Goal: Obtain resource: Download file/media

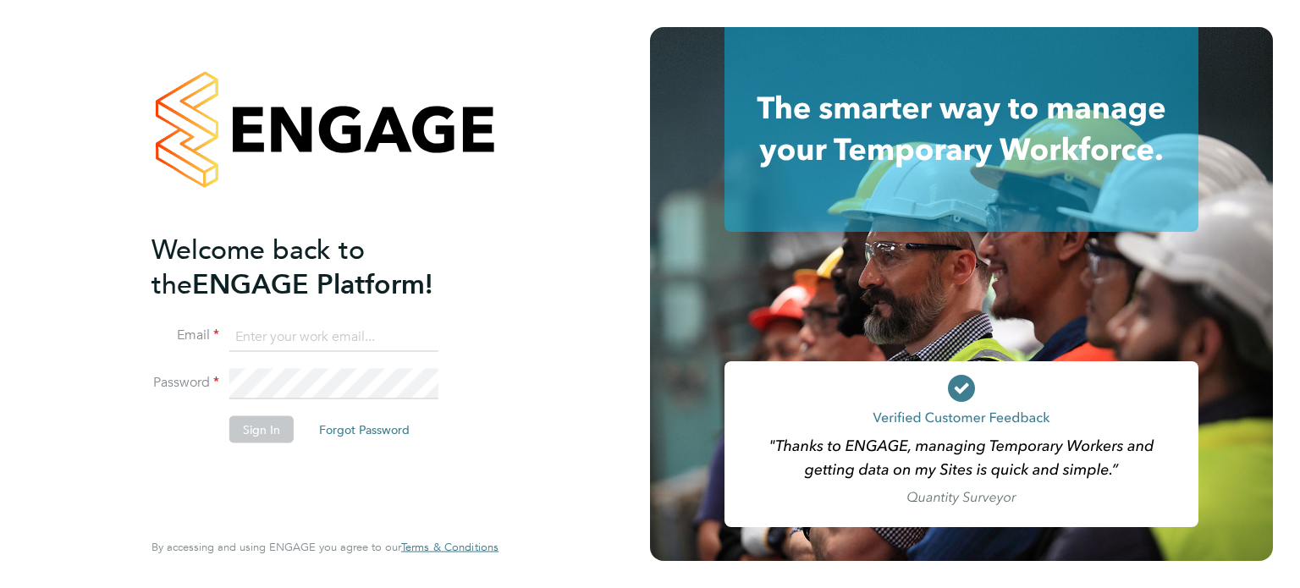
type input "leorocha6@msn.com"
click at [291, 421] on li "Sign In Forgot Password" at bounding box center [317, 438] width 330 height 44
click at [268, 424] on button "Sign In" at bounding box center [261, 429] width 64 height 27
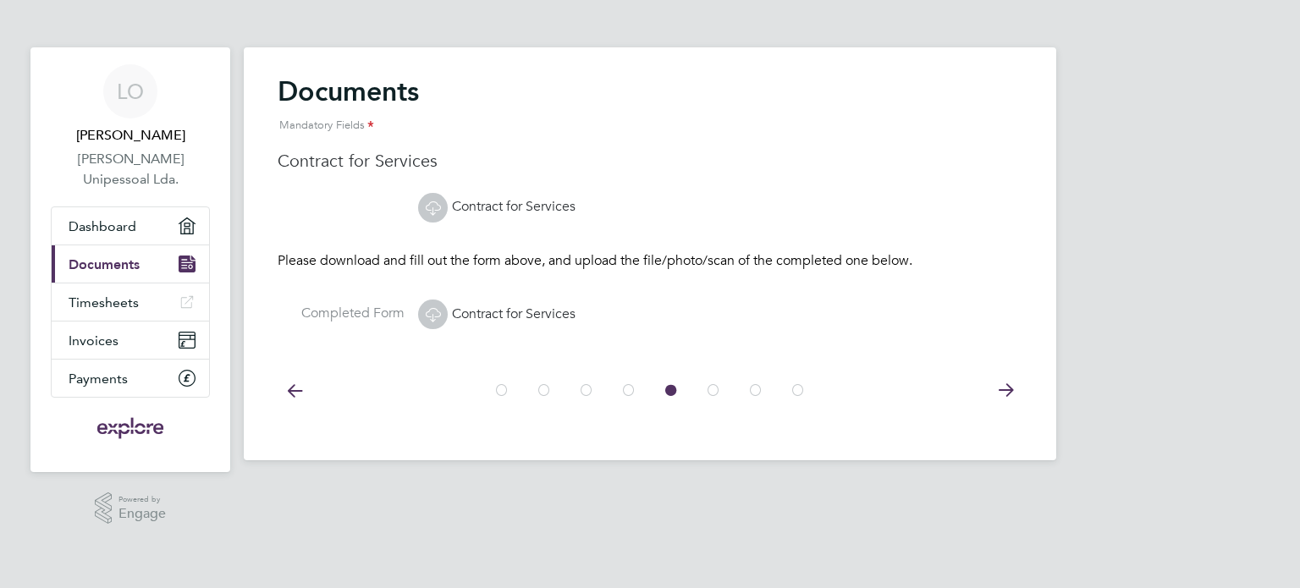
click at [435, 312] on icon at bounding box center [432, 314] width 21 height 21
click at [100, 262] on span "Documents" at bounding box center [104, 265] width 71 height 16
click at [1002, 389] on icon at bounding box center [1006, 391] width 34 height 38
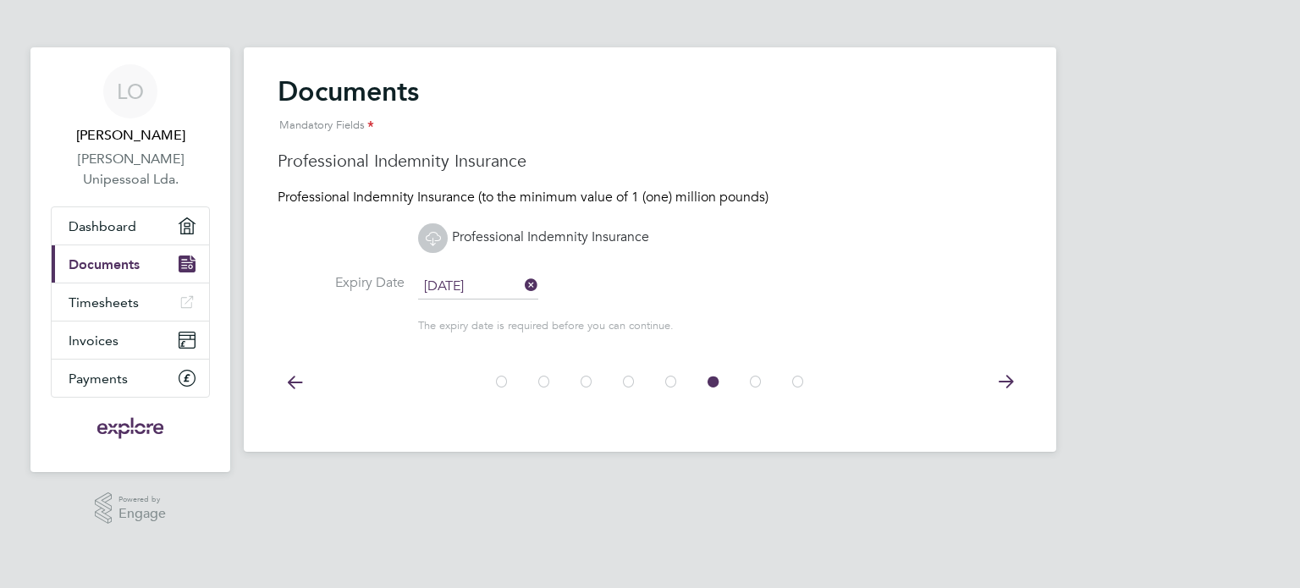
click at [1004, 384] on icon at bounding box center [1006, 382] width 34 height 38
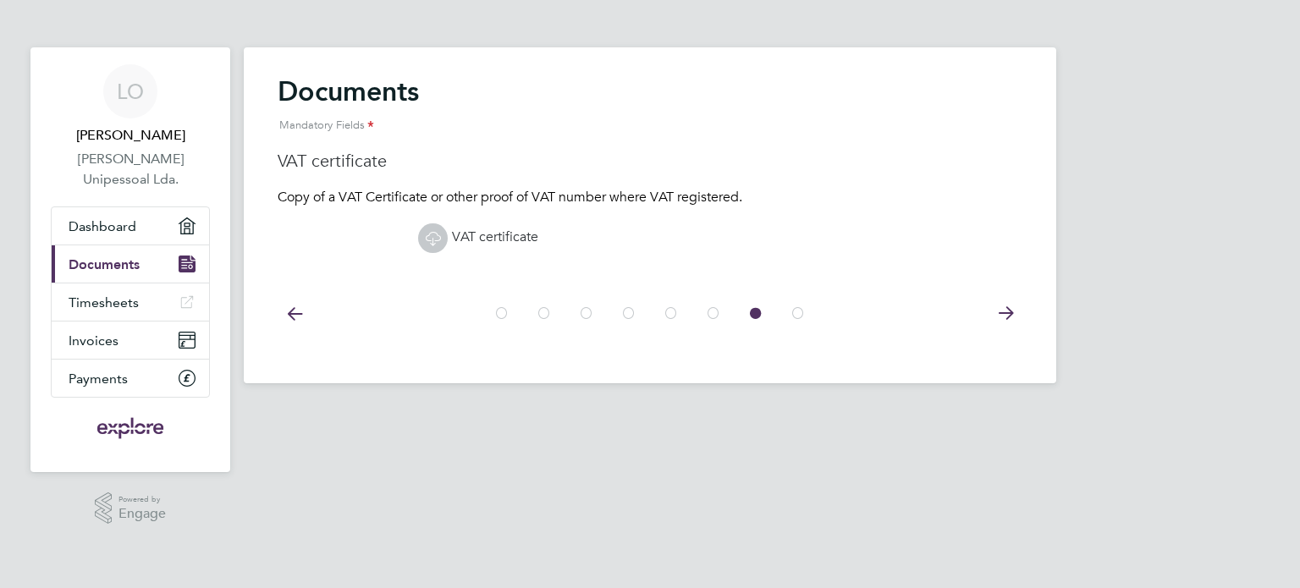
click at [1006, 313] on icon at bounding box center [1006, 314] width 34 height 38
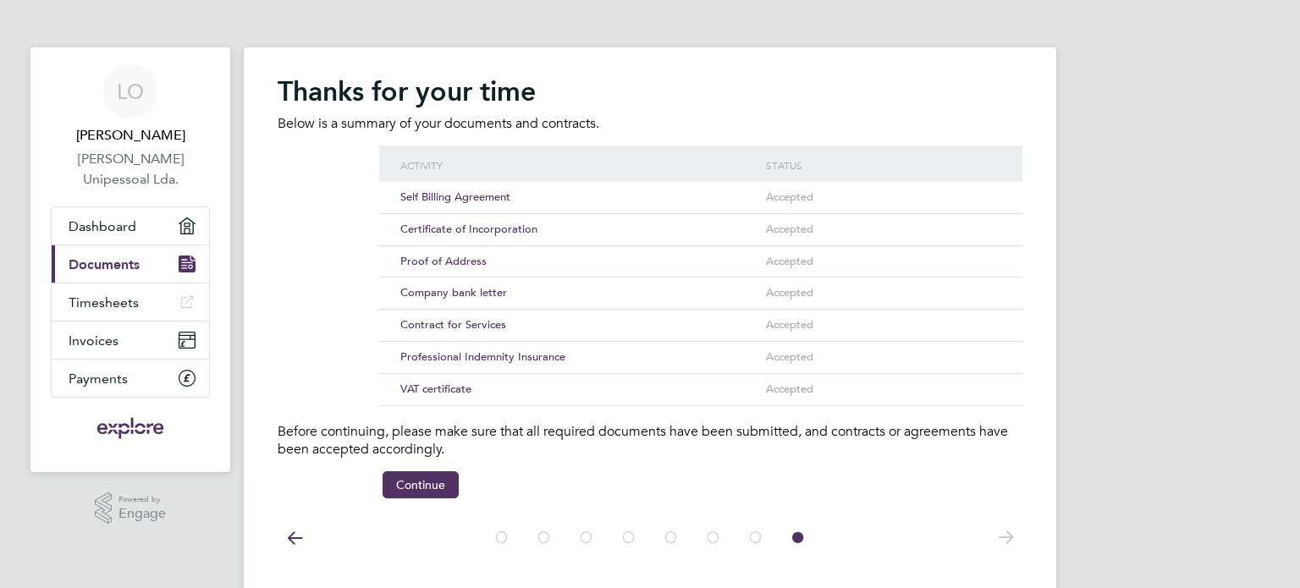
click at [290, 541] on icon at bounding box center [295, 538] width 34 height 38
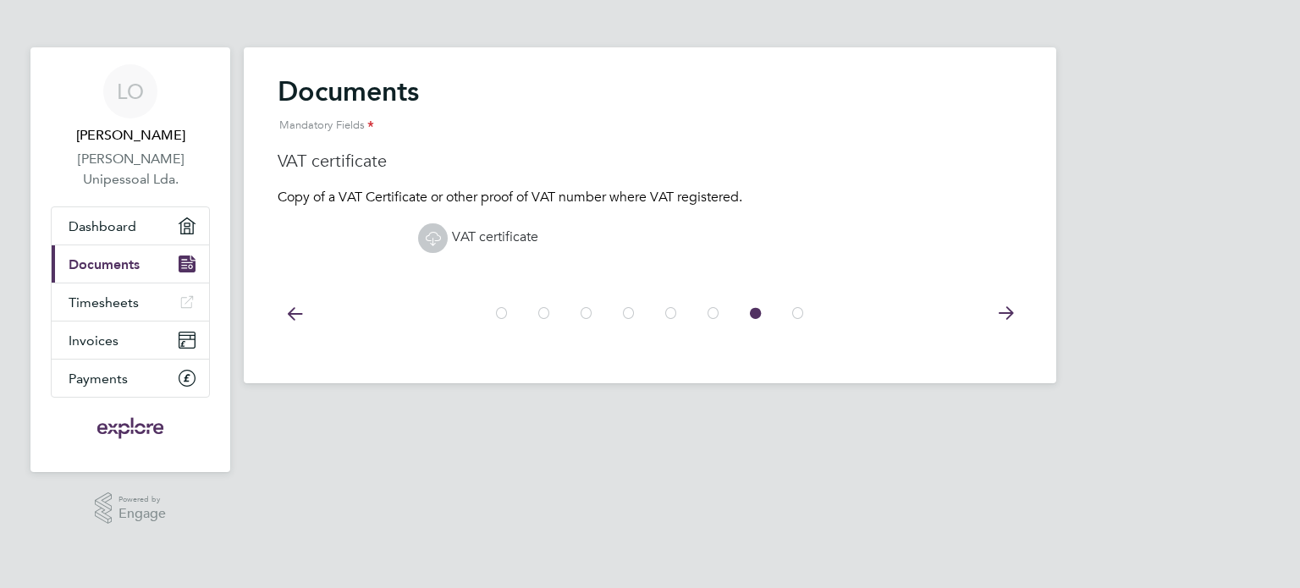
click at [290, 411] on html "LO [PERSON_NAME] [PERSON_NAME] Unipessoal Lda. Applications: Dashboard Current …" at bounding box center [650, 205] width 1300 height 411
click at [290, 313] on icon at bounding box center [295, 314] width 34 height 38
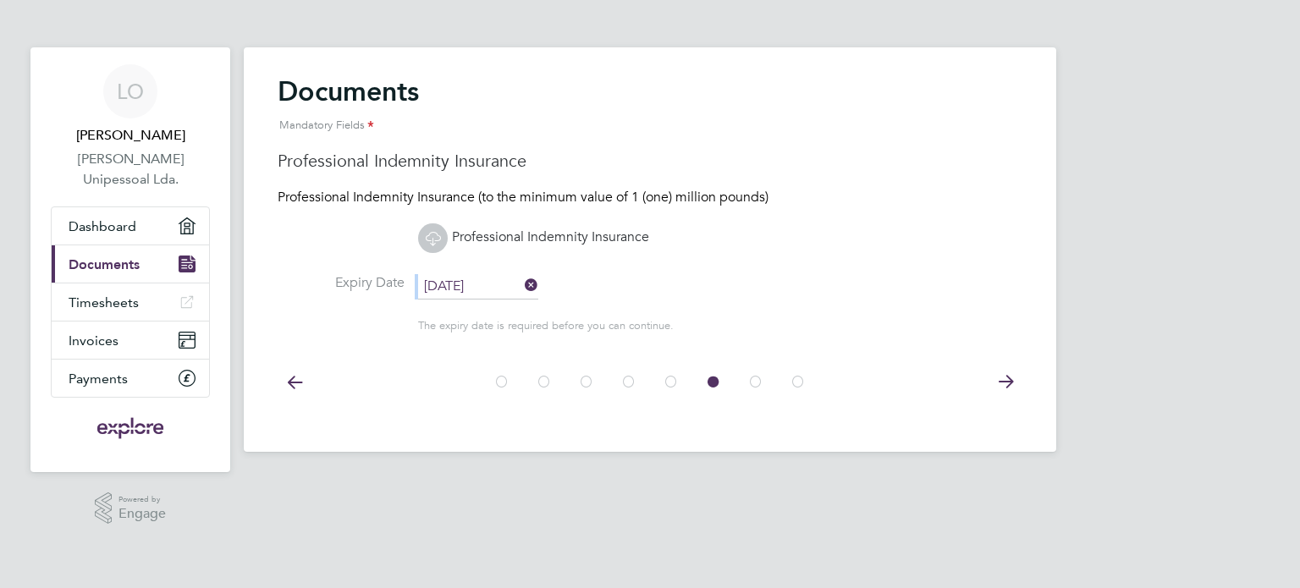
click at [290, 313] on li "Expiry Date [DATE]" at bounding box center [650, 295] width 745 height 42
click at [294, 383] on icon at bounding box center [295, 382] width 34 height 38
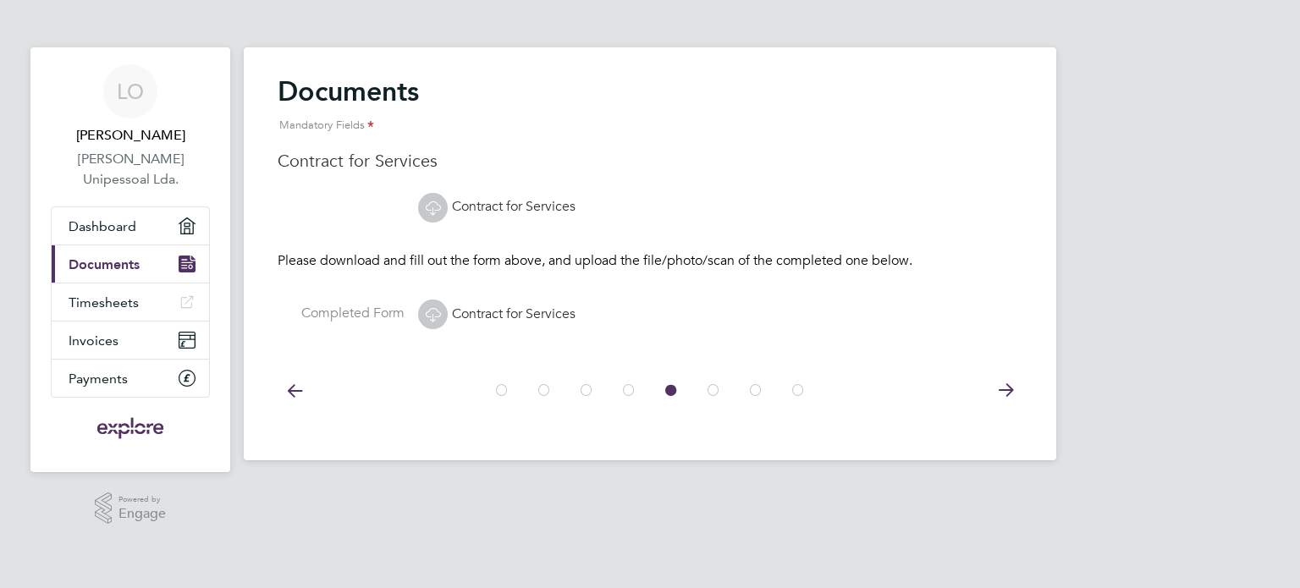
click at [294, 378] on icon at bounding box center [295, 391] width 34 height 38
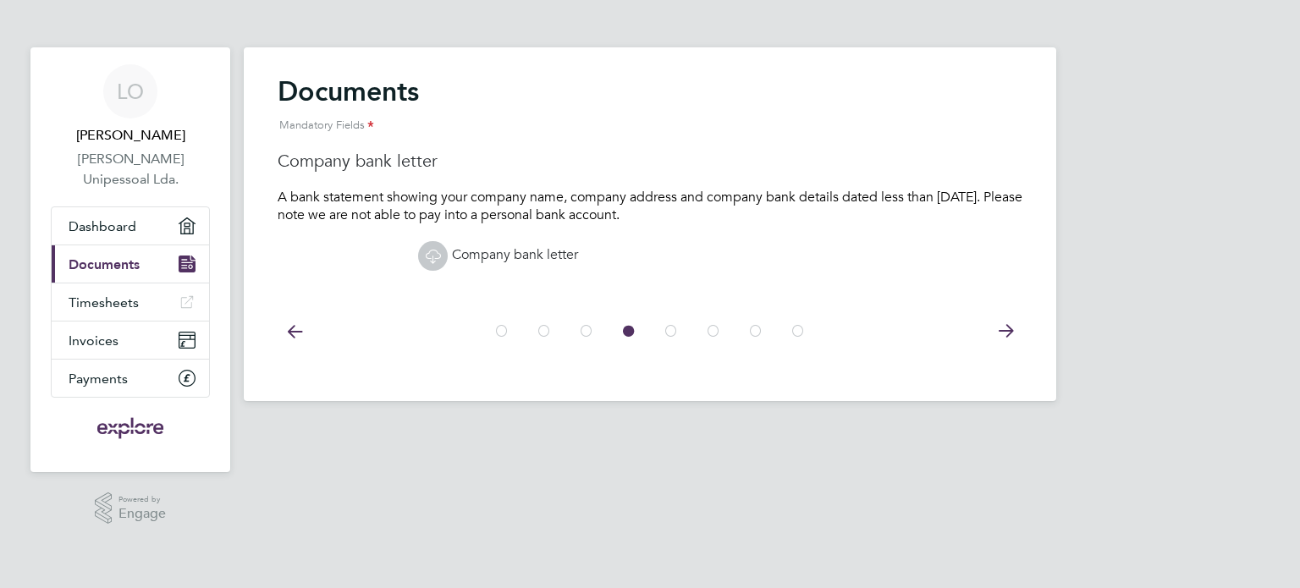
click at [1006, 328] on icon at bounding box center [1006, 331] width 34 height 38
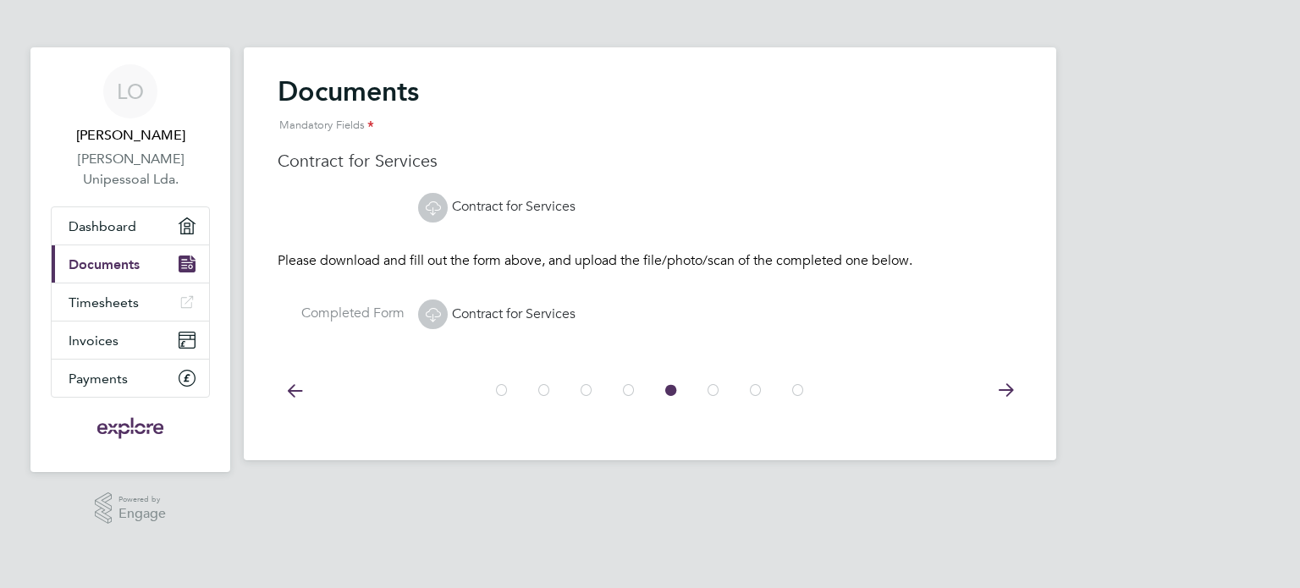
click at [442, 209] on icon at bounding box center [432, 207] width 21 height 21
click at [129, 262] on span "Documents" at bounding box center [104, 265] width 71 height 16
click at [129, 213] on link "Dashboard" at bounding box center [130, 225] width 157 height 37
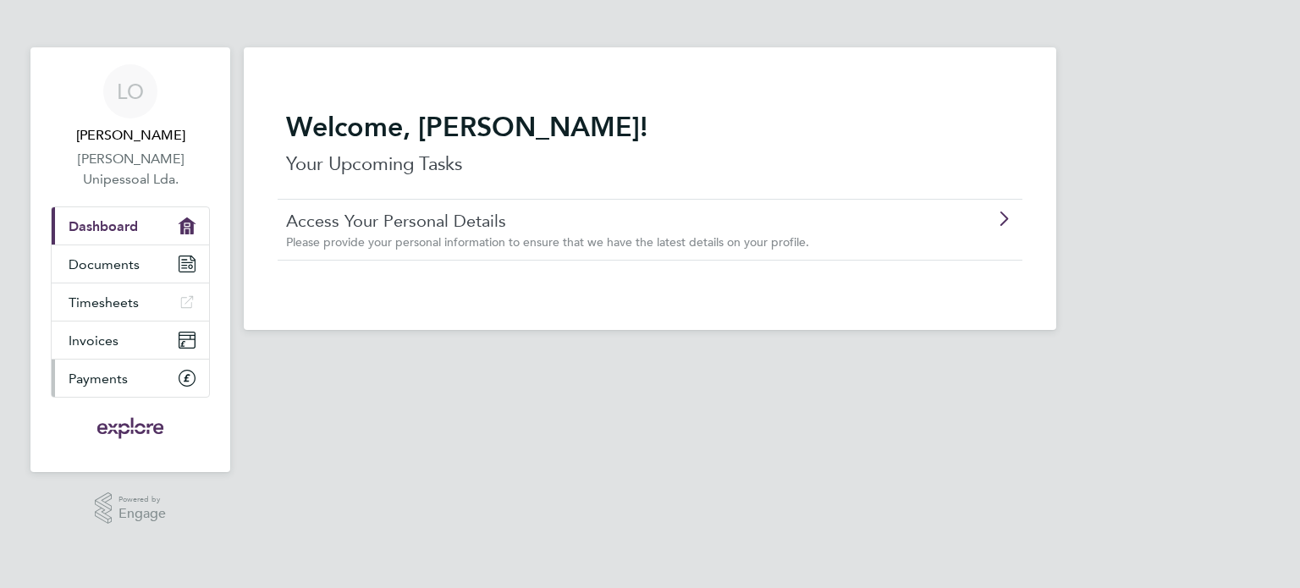
click at [98, 372] on span "Payments" at bounding box center [98, 379] width 59 height 16
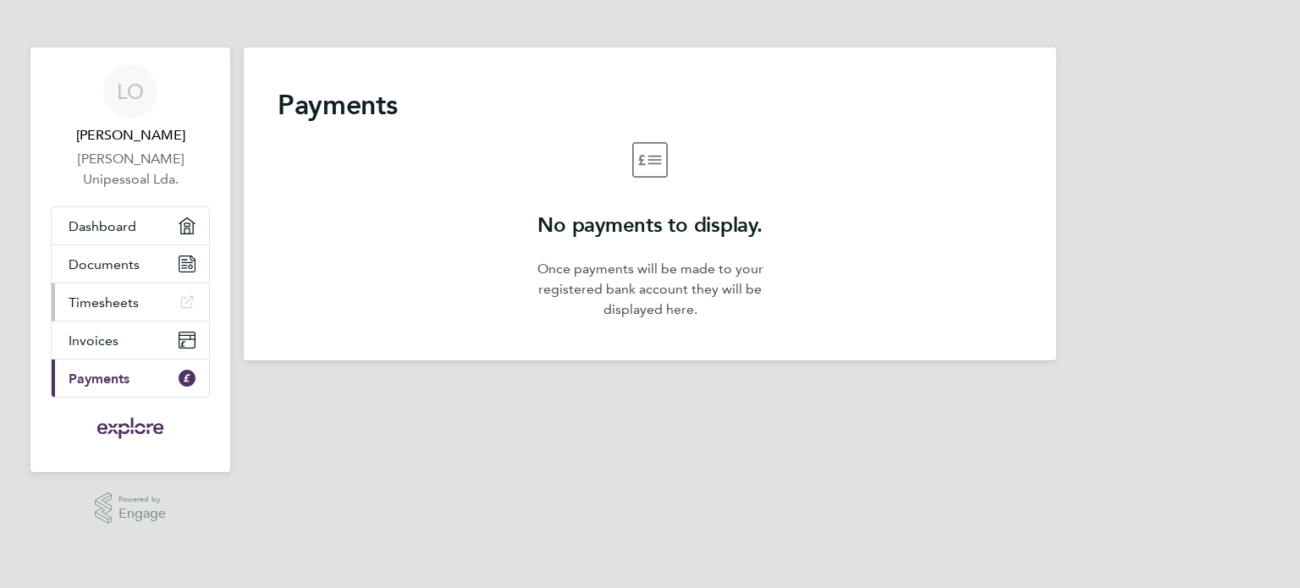
click at [130, 301] on span "Timesheets" at bounding box center [104, 303] width 70 height 16
